Goal: Information Seeking & Learning: Compare options

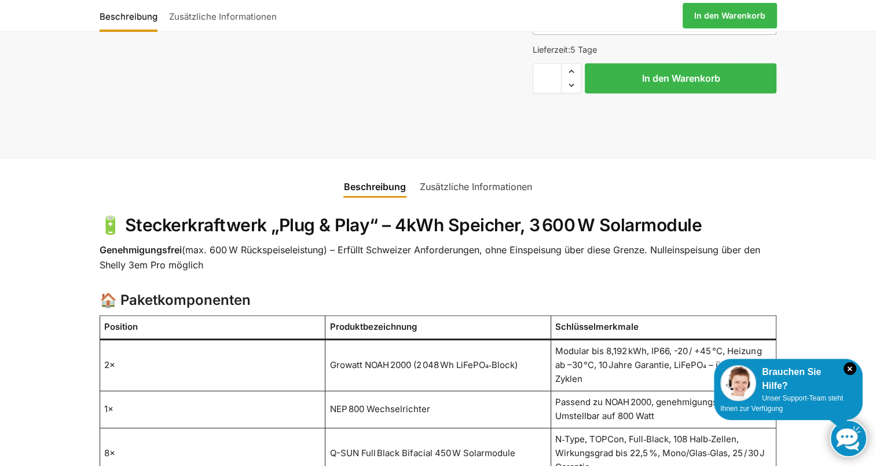
scroll to position [545, 0]
click at [391, 340] on td "Growatt NOAH 2000 (2 048 Wh LiFePO₄‑Block)" at bounding box center [438, 364] width 226 height 52
copy td "Growatt NOAH 2000 (2 048 Wh LiFePO₄‑Block)"
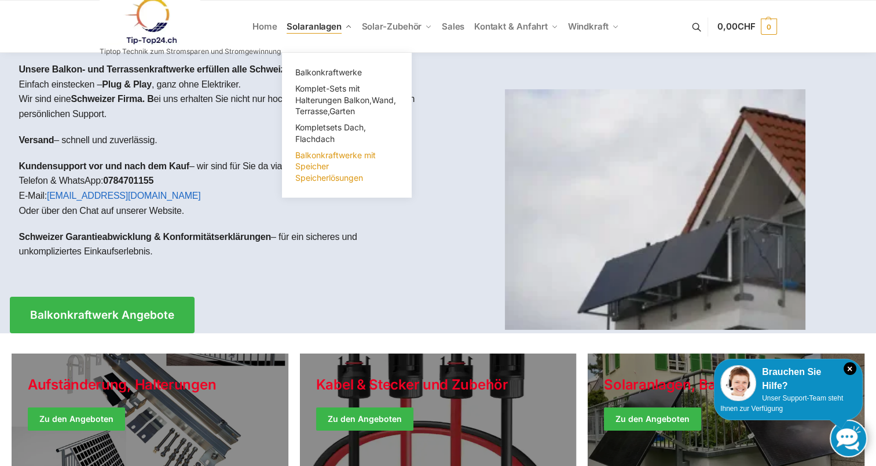
click at [335, 152] on span "Balkonkraftwerke mit Speicher Speicherlösungen" at bounding box center [335, 166] width 80 height 32
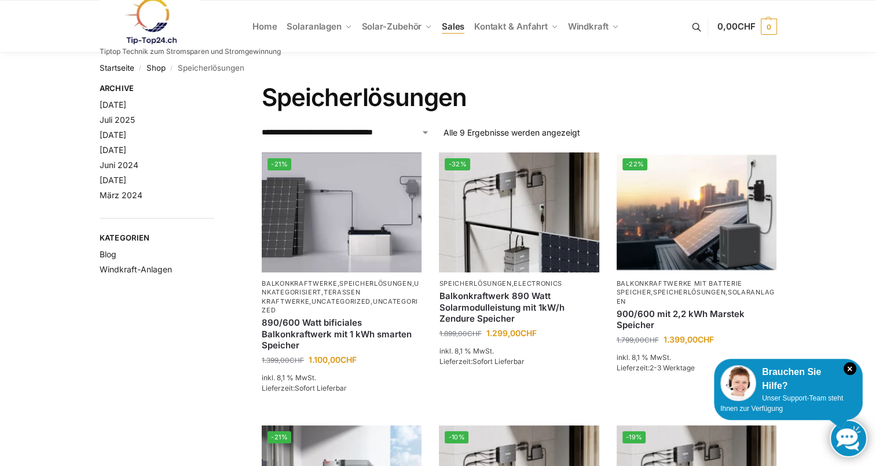
click at [456, 28] on span "Sales" at bounding box center [453, 26] width 23 height 11
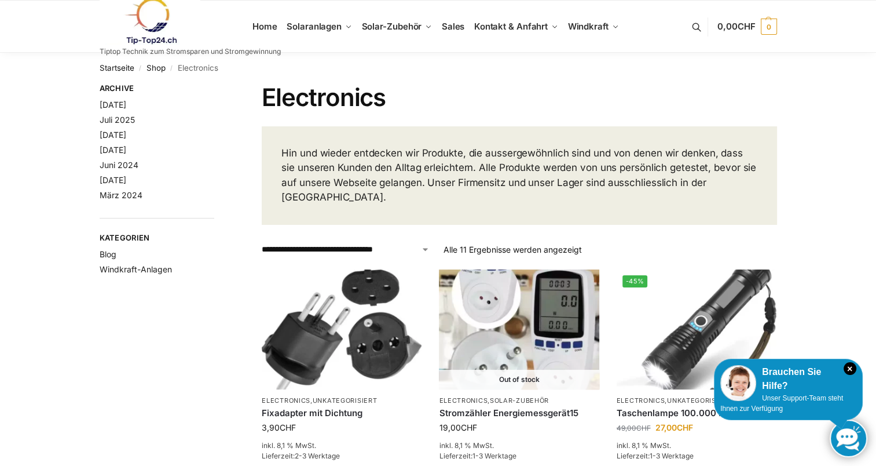
click at [266, 30] on link at bounding box center [190, 21] width 181 height 47
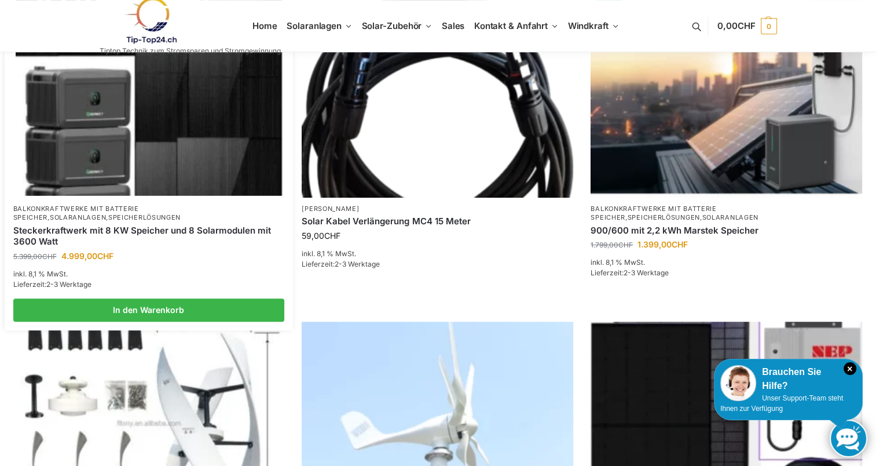
scroll to position [540, 0]
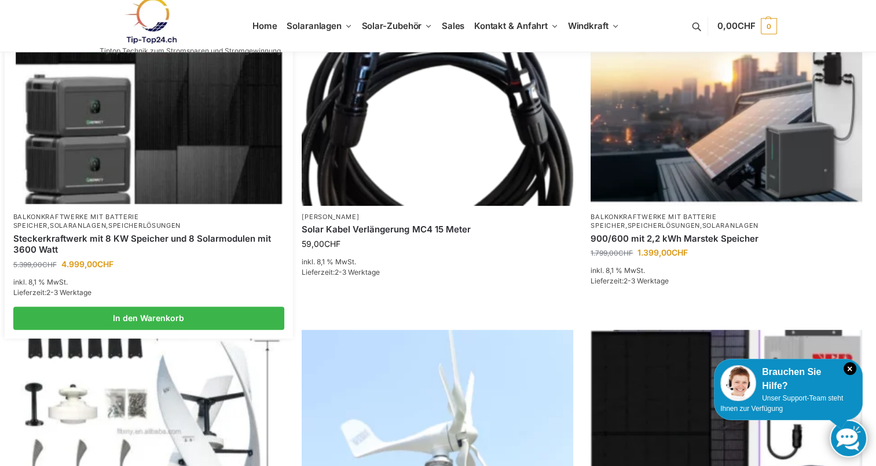
click at [174, 237] on link "Steckerkraftwerk mit 8 KW Speicher und 8 Solarmodulen mit 3600 Watt" at bounding box center [149, 244] width 272 height 23
click at [154, 234] on link "Steckerkraftwerk mit 8 KW Speicher und 8 Solarmodulen mit 3600 Watt" at bounding box center [149, 244] width 272 height 23
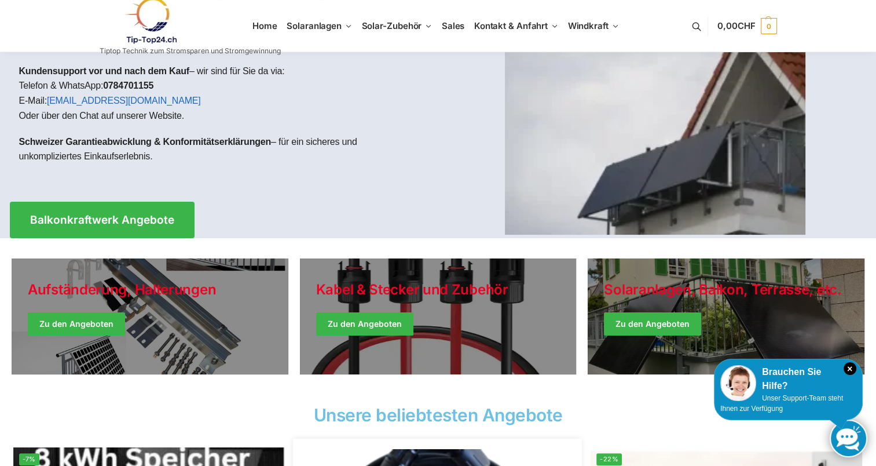
scroll to position [0, 0]
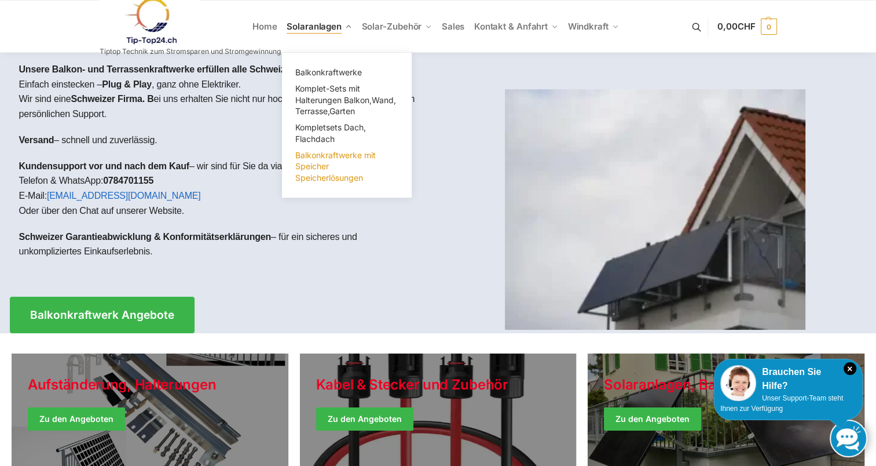
click at [332, 155] on span "Balkonkraftwerke mit Speicher Speicherlösungen" at bounding box center [335, 166] width 80 height 32
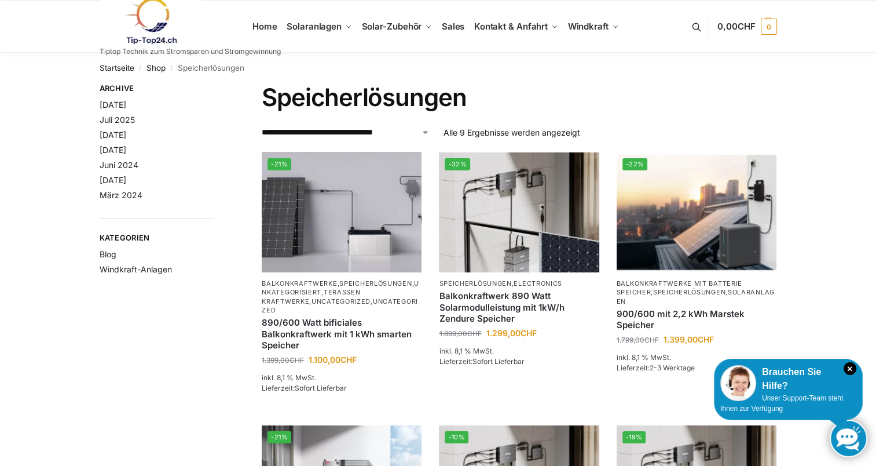
click at [398, 132] on select "**********" at bounding box center [346, 132] width 168 height 12
select select "**********"
click at [262, 126] on select "**********" at bounding box center [346, 132] width 168 height 12
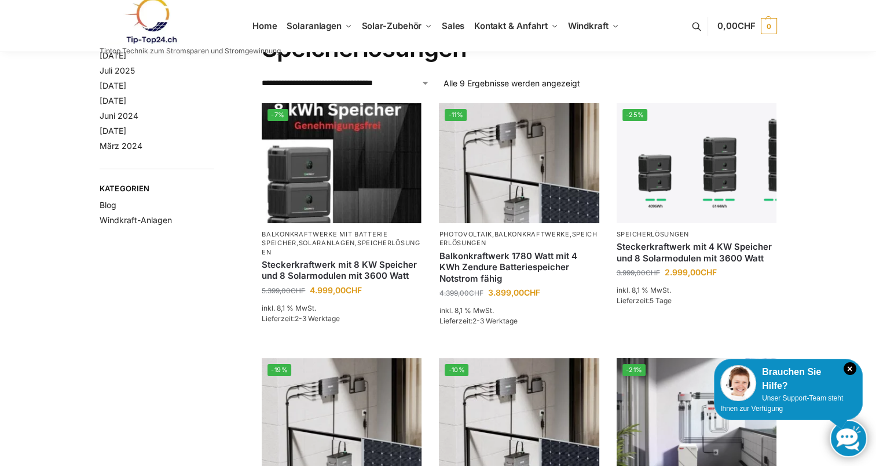
scroll to position [51, 0]
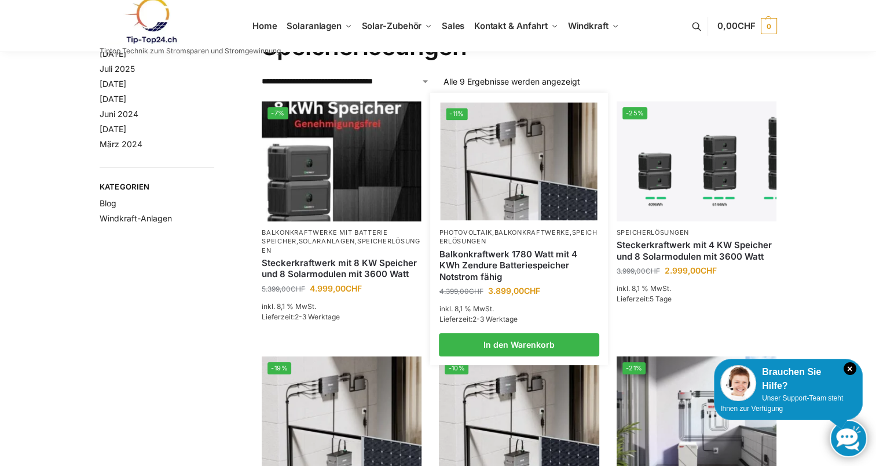
click at [507, 259] on link "Balkonkraftwerk 1780 Watt mit 4 KWh Zendure Batteriespeicher Notstrom fähig" at bounding box center [519, 265] width 160 height 34
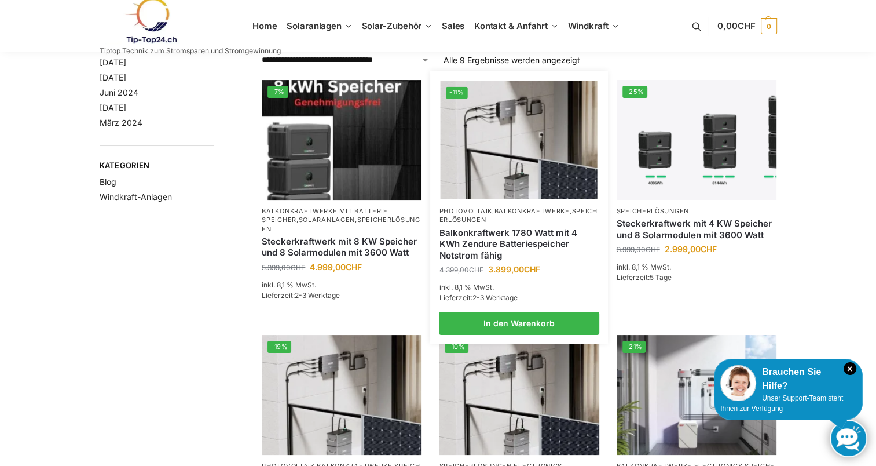
scroll to position [73, 0]
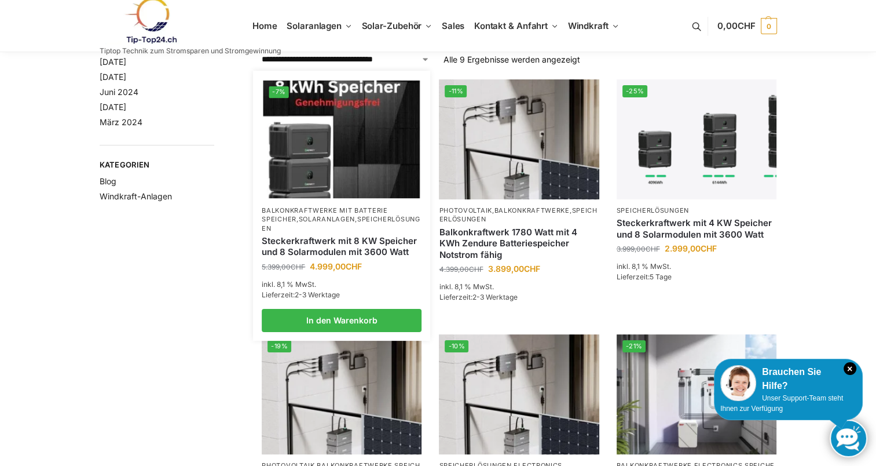
click at [334, 239] on link "Steckerkraftwerk mit 8 KW Speicher und 8 Solarmodulen mit 3600 Watt" at bounding box center [342, 246] width 160 height 23
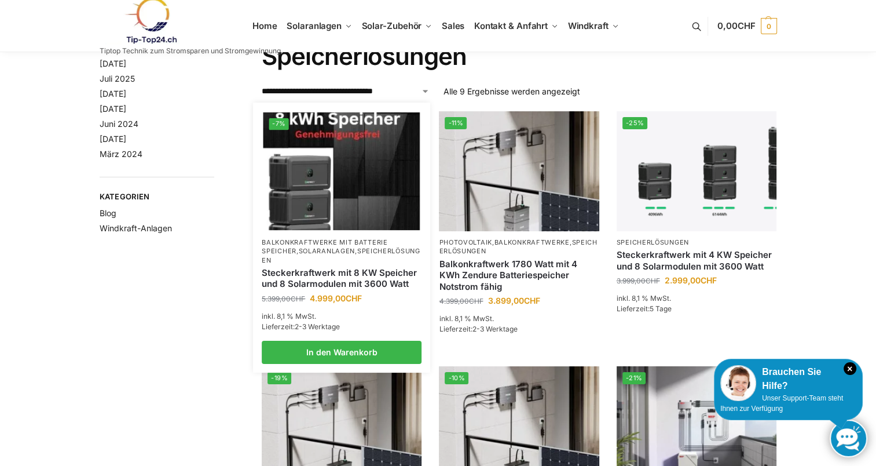
scroll to position [0, 0]
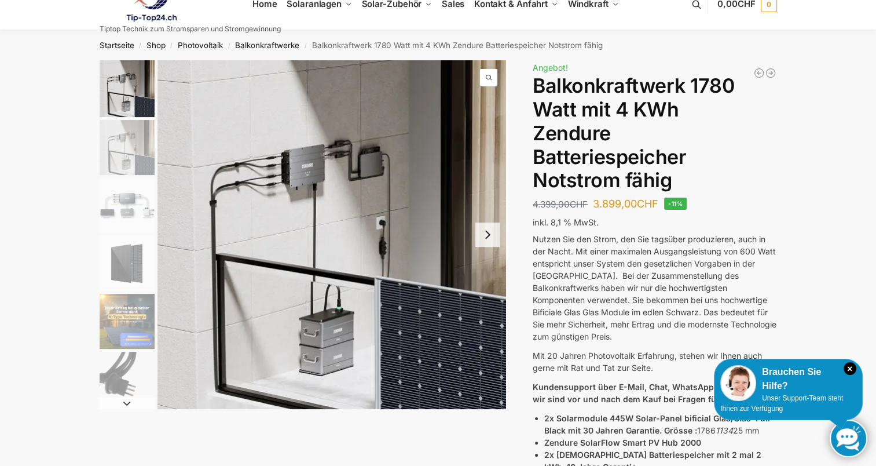
scroll to position [22, 0]
